Goal: Complete application form

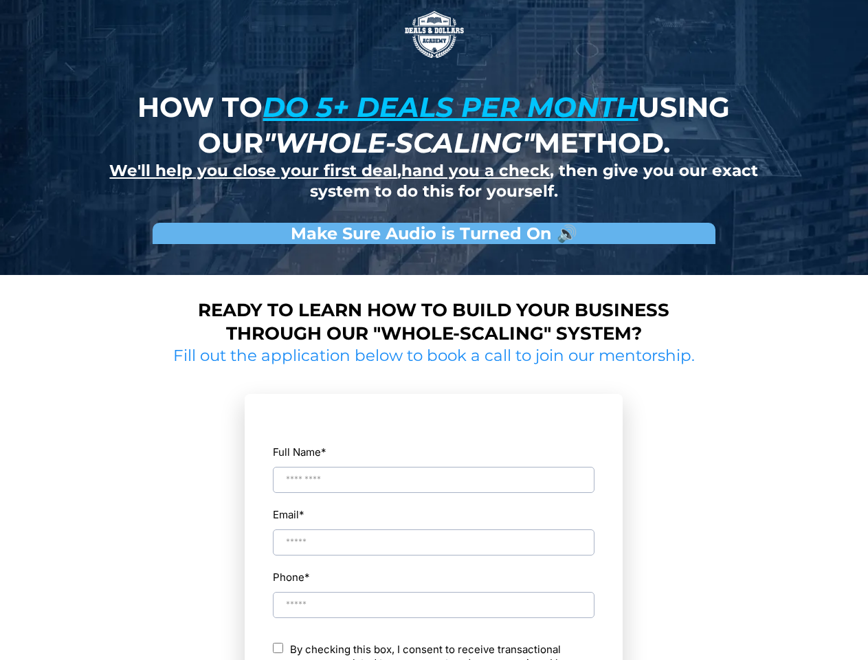
click at [434, 34] on img at bounding box center [434, 34] width 69 height 69
click at [434, 467] on input "Full Name *" at bounding box center [434, 480] width 322 height 26
click at [434, 530] on div "Email *" at bounding box center [433, 531] width 323 height 52
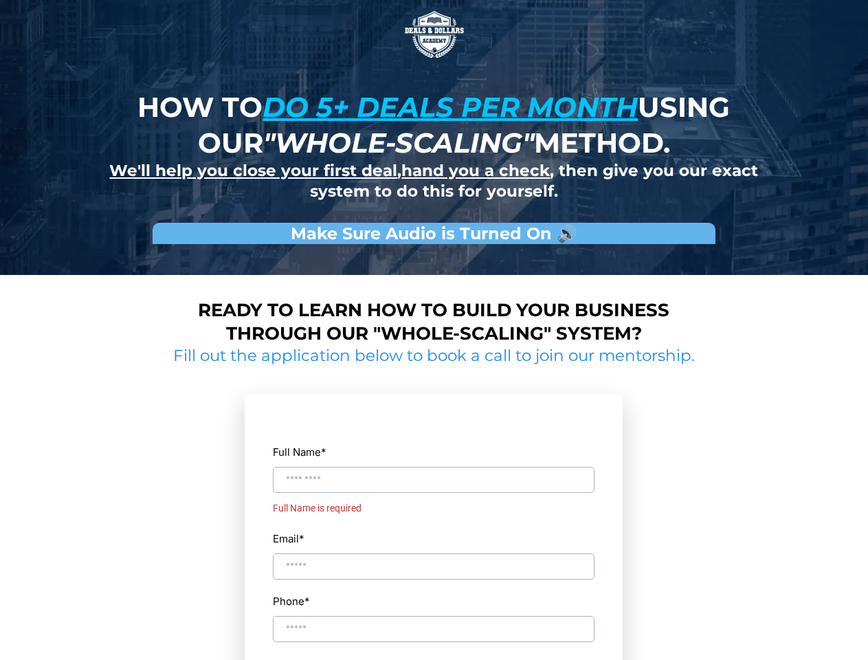
click at [434, 592] on div "Full Name * Full Name is required Email * Phone * ch By checking this box, I co…" at bounding box center [433, 616] width 323 height 415
click at [434, 651] on input "Phone *" at bounding box center [434, 653] width 322 height 26
